Goal: Use online tool/utility

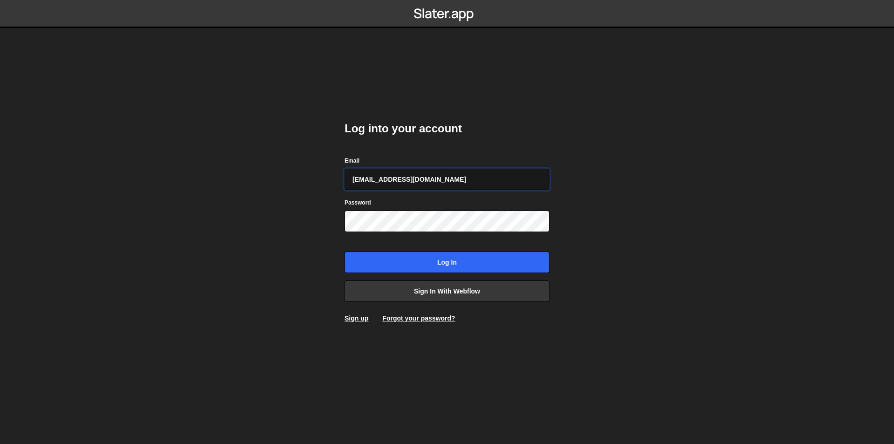
click at [409, 174] on input "daverajan4@gmail.com" at bounding box center [447, 179] width 205 height 21
type input "rajan@thevectorbox.com"
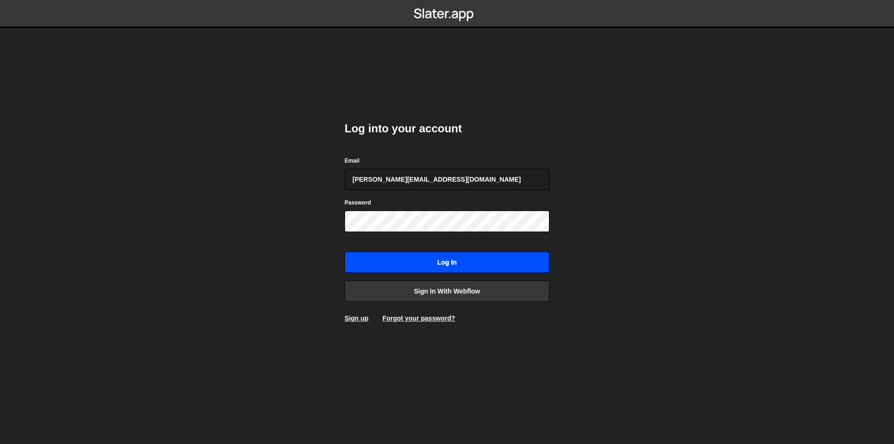
click at [437, 261] on input "Log in" at bounding box center [447, 261] width 205 height 21
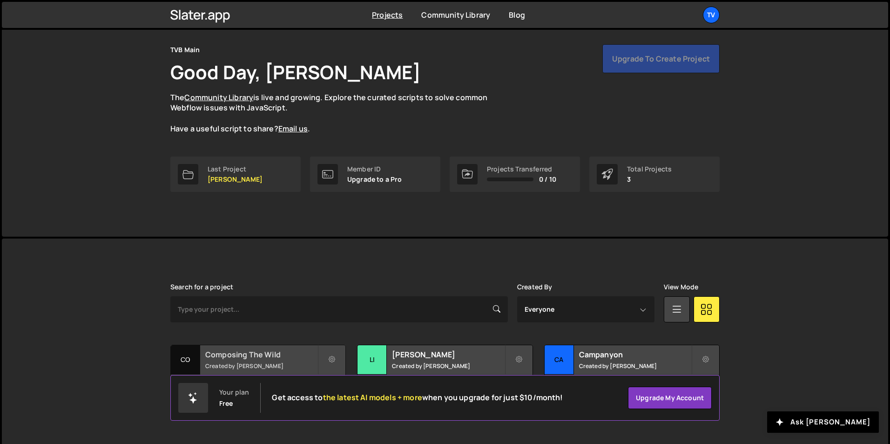
scroll to position [36, 0]
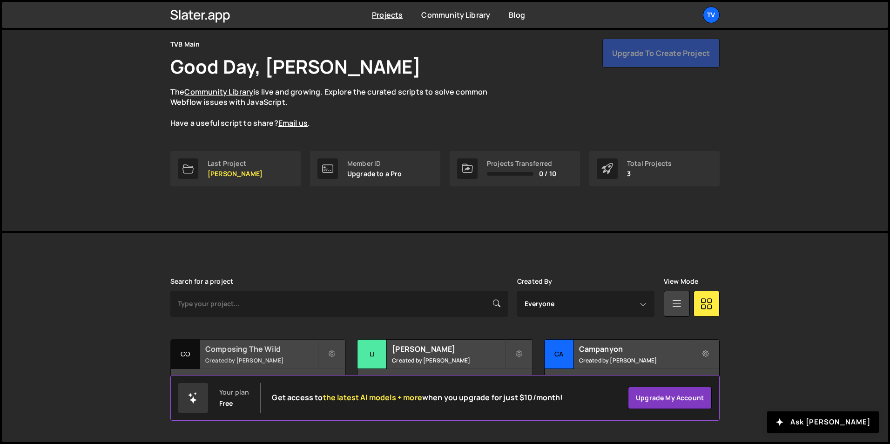
click at [248, 347] on h2 "Composing The Wild" at bounding box center [261, 349] width 112 height 10
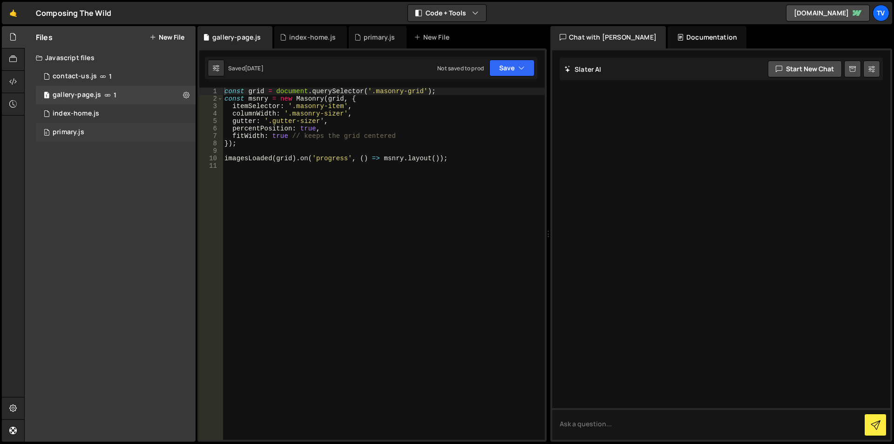
click at [95, 126] on div "0 primary.js 0" at bounding box center [116, 132] width 160 height 19
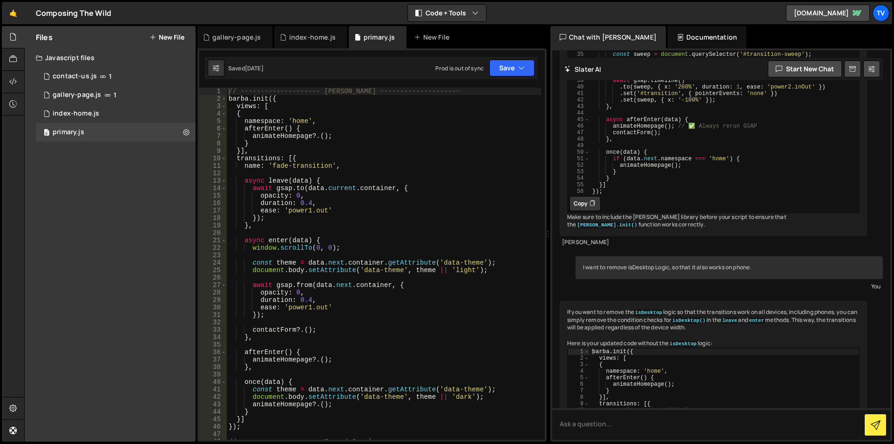
click at [359, 250] on div "// -------------------- [PERSON_NAME] -------------------- [PERSON_NAME] . init…" at bounding box center [384, 271] width 314 height 367
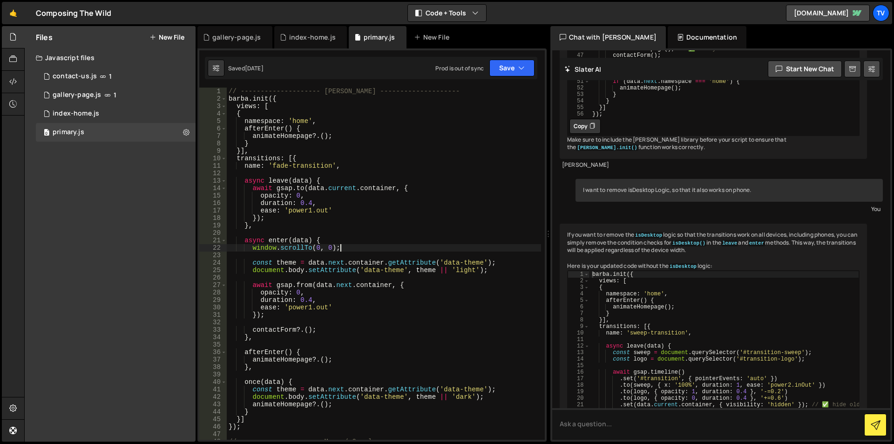
scroll to position [880, 0]
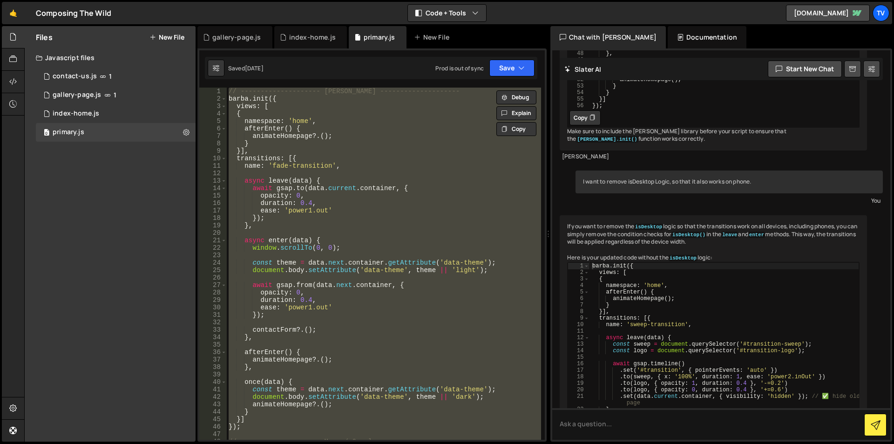
click at [384, 237] on div "// -------------------- [PERSON_NAME] -------------------- [PERSON_NAME] . init…" at bounding box center [384, 264] width 314 height 352
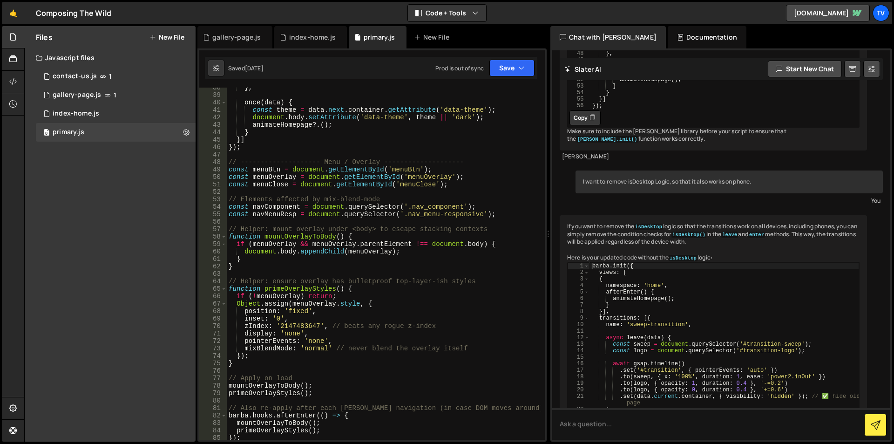
scroll to position [0, 0]
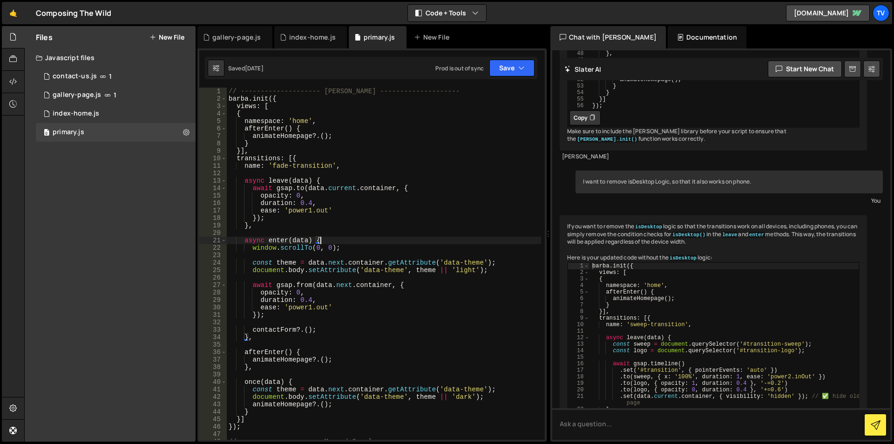
type textarea "menuClose?.addEventListener('click', () => tl.reverse());"
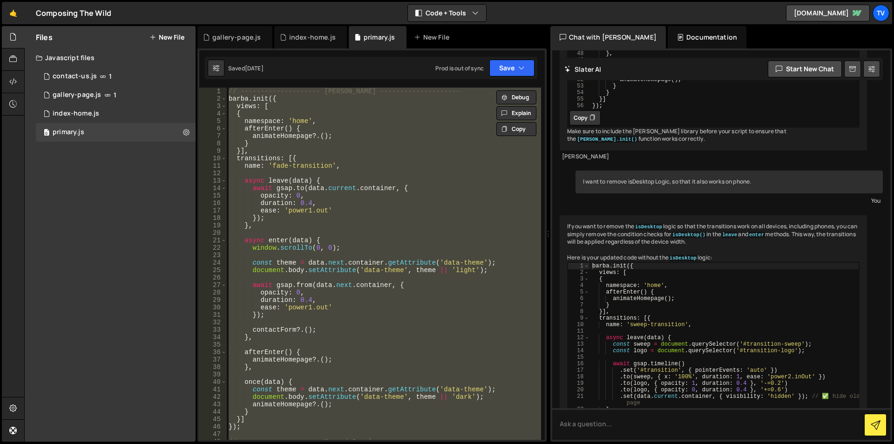
click at [318, 345] on div "// -------------------- [PERSON_NAME] -------------------- [PERSON_NAME] . init…" at bounding box center [384, 264] width 314 height 352
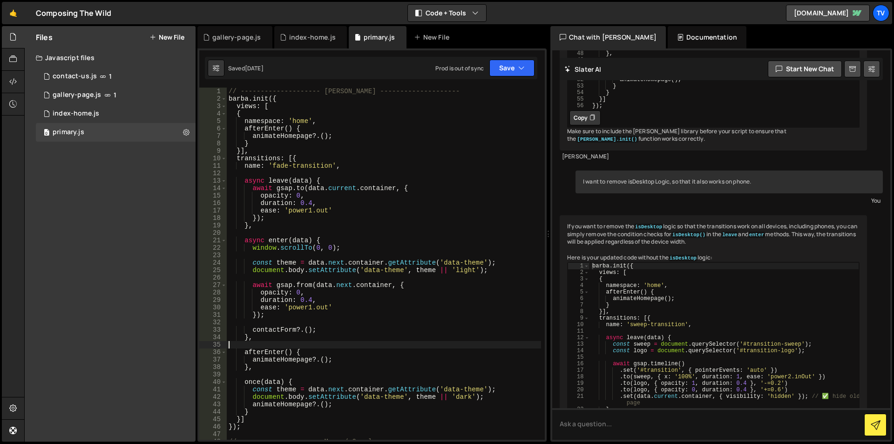
type textarea "menuClose?.addEventListener('click', () => tl.reverse());"
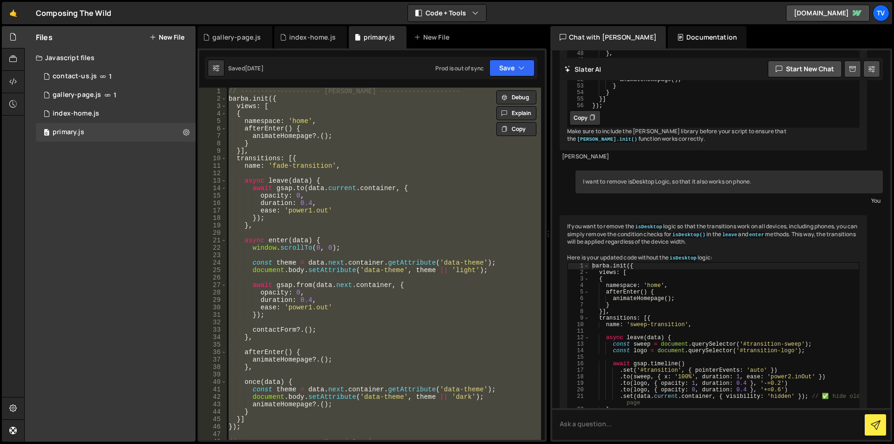
click at [318, 345] on div "// -------------------- [PERSON_NAME] -------------------- [PERSON_NAME] . init…" at bounding box center [384, 264] width 314 height 352
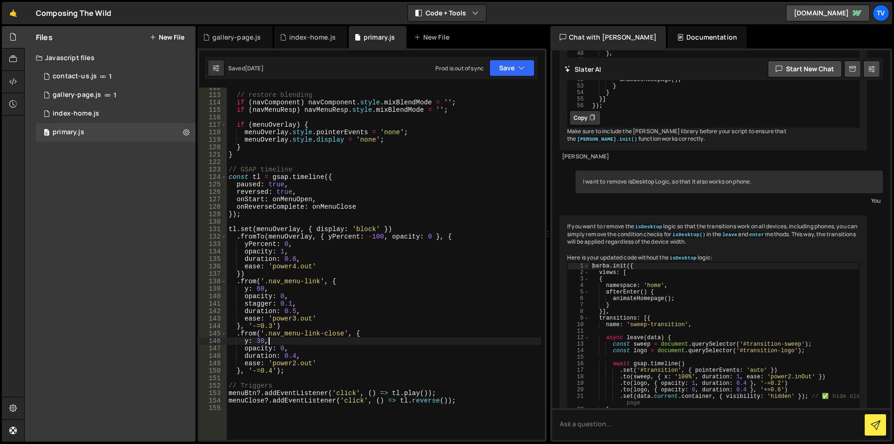
click at [318, 345] on div "// restore blending if ( navComponent ) navComponent . style . mixBlendMode = '…" at bounding box center [384, 267] width 314 height 367
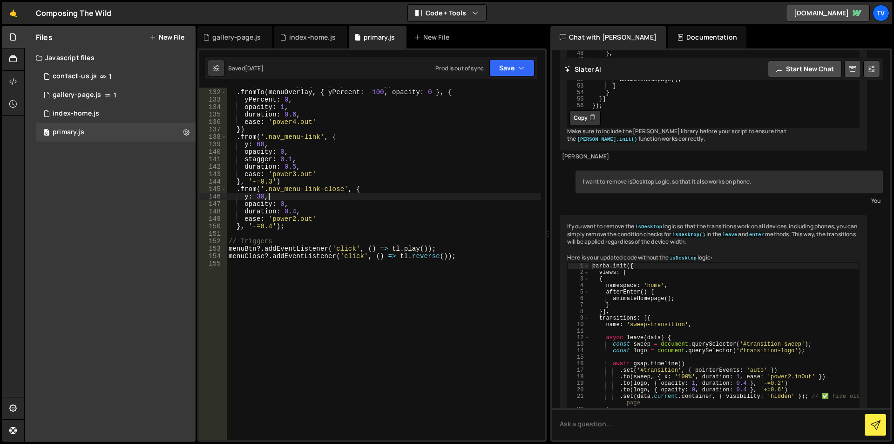
type textarea "menuClose?.addEventListener('click', () => tl.reverse());"
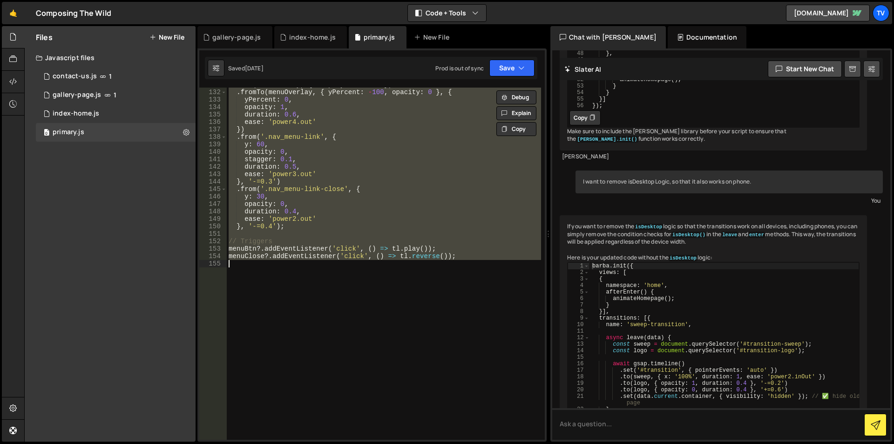
paste textarea
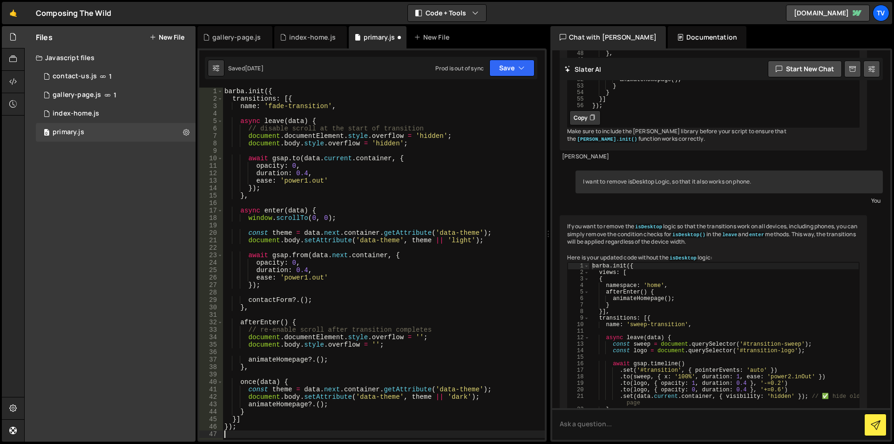
click at [318, 345] on div "[PERSON_NAME] . init ({ transitions : [{ name : 'fade-transition' , async leave…" at bounding box center [384, 271] width 322 height 367
type textarea "menuClose?.addEventListener('click', () => tl.reverse());"
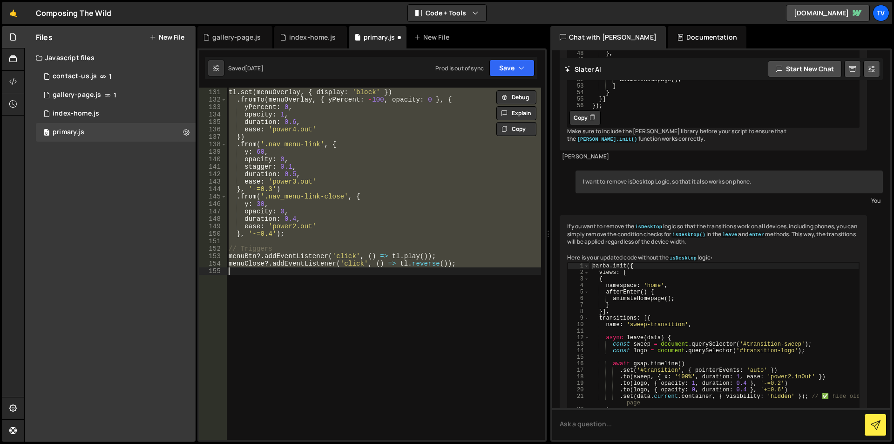
click at [318, 345] on div "tl . set ( menuOverlay , { display : 'block' }) . fromTo ( menuOverlay , { yPer…" at bounding box center [384, 264] width 314 height 352
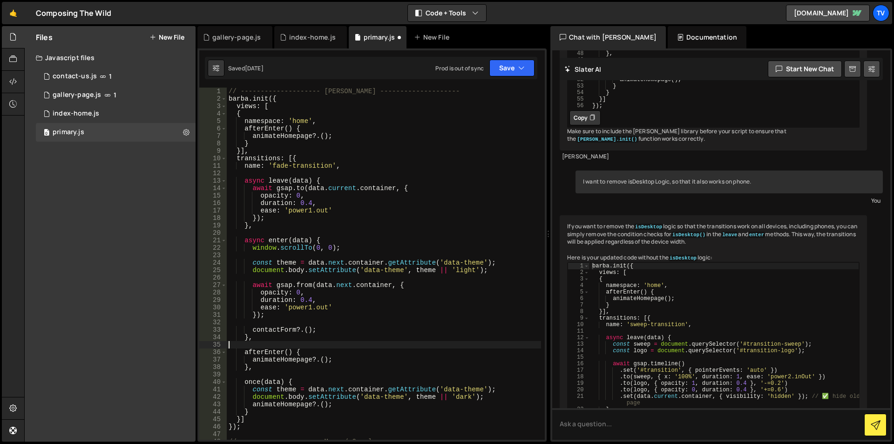
click at [318, 345] on div "// -------------------- [PERSON_NAME] -------------------- [PERSON_NAME] . init…" at bounding box center [384, 271] width 314 height 367
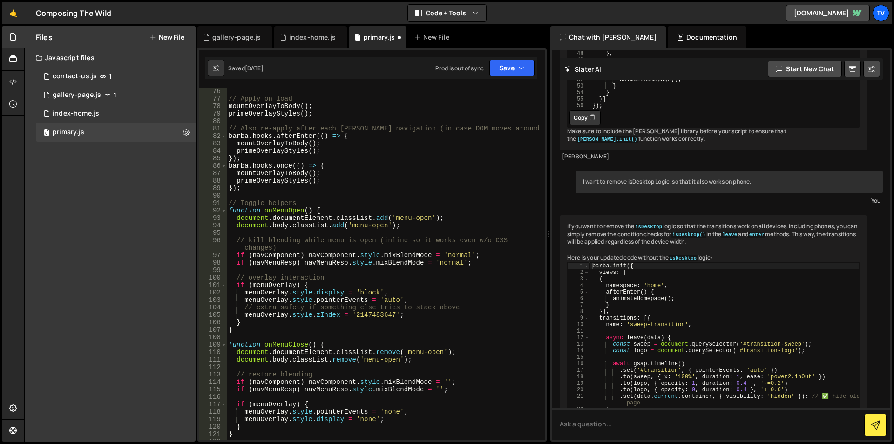
scroll to position [559, 0]
